Goal: Navigation & Orientation: Find specific page/section

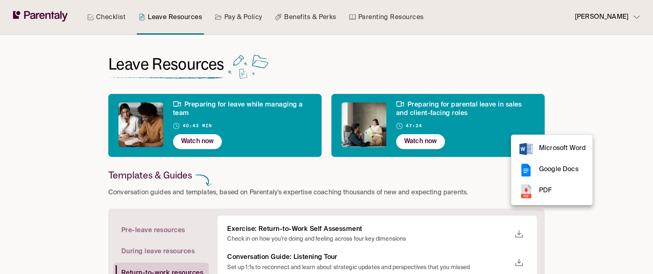
scroll to position [193, 0]
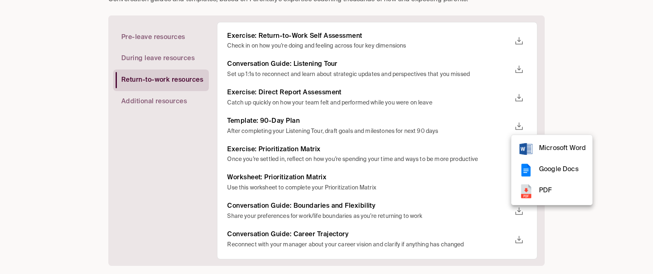
click at [67, 110] on div at bounding box center [326, 137] width 653 height 274
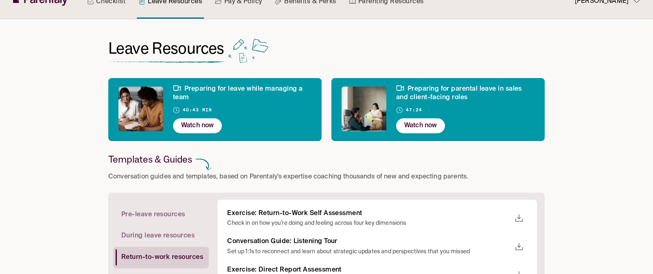
scroll to position [0, 0]
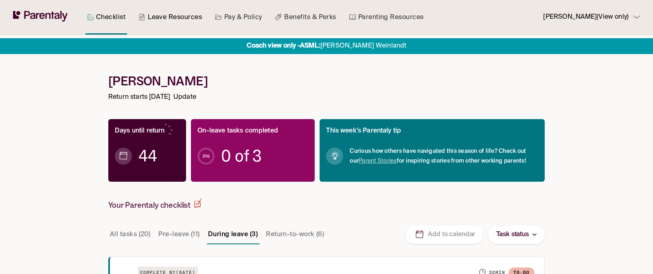
click at [185, 13] on link "Leave Resources" at bounding box center [170, 17] width 67 height 35
